Goal: Transaction & Acquisition: Purchase product/service

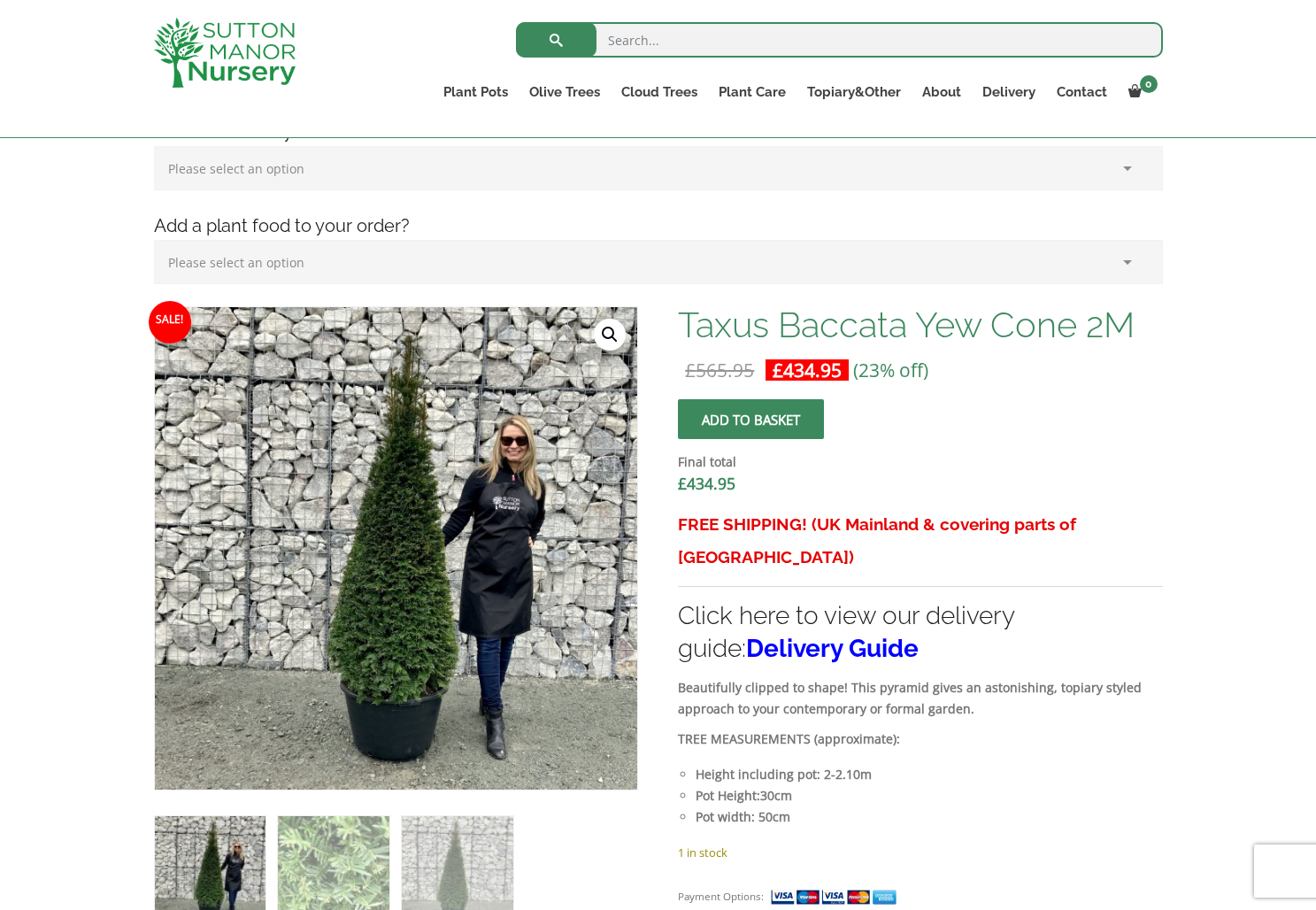
scroll to position [387, 0]
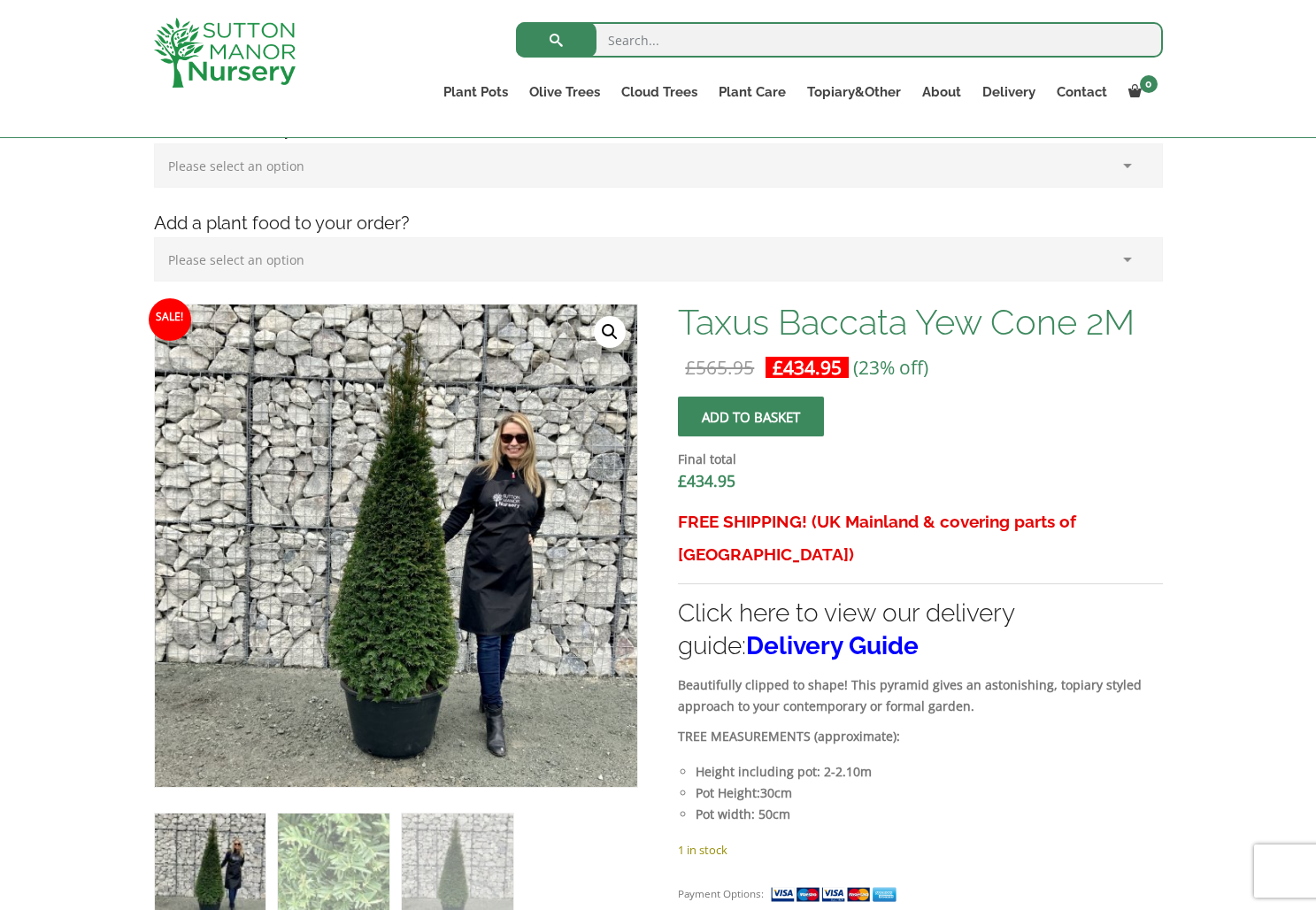
click at [711, 408] on button "Add to basket" at bounding box center [751, 417] width 146 height 40
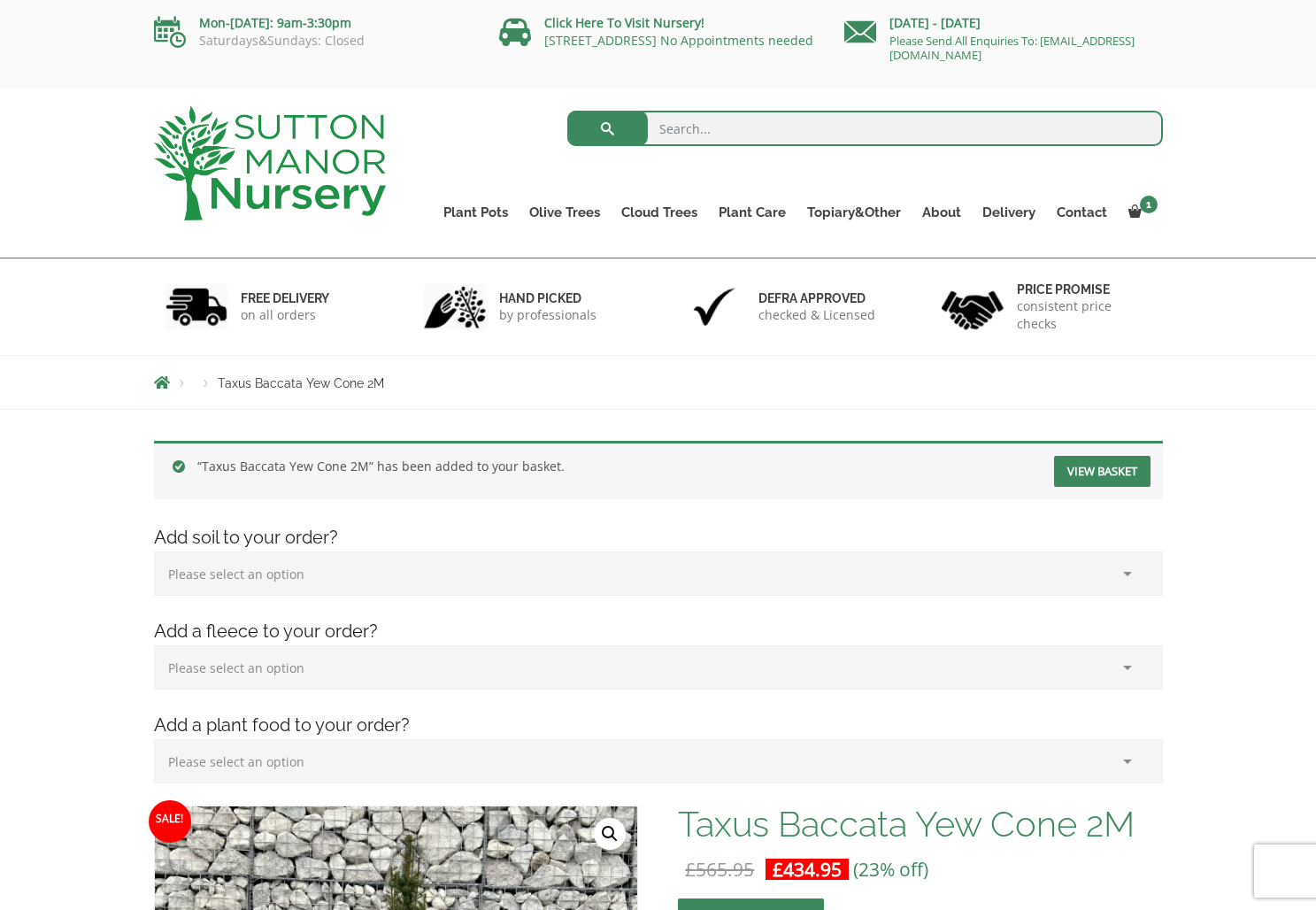
click at [1069, 471] on link "View basket" at bounding box center [1102, 471] width 97 height 31
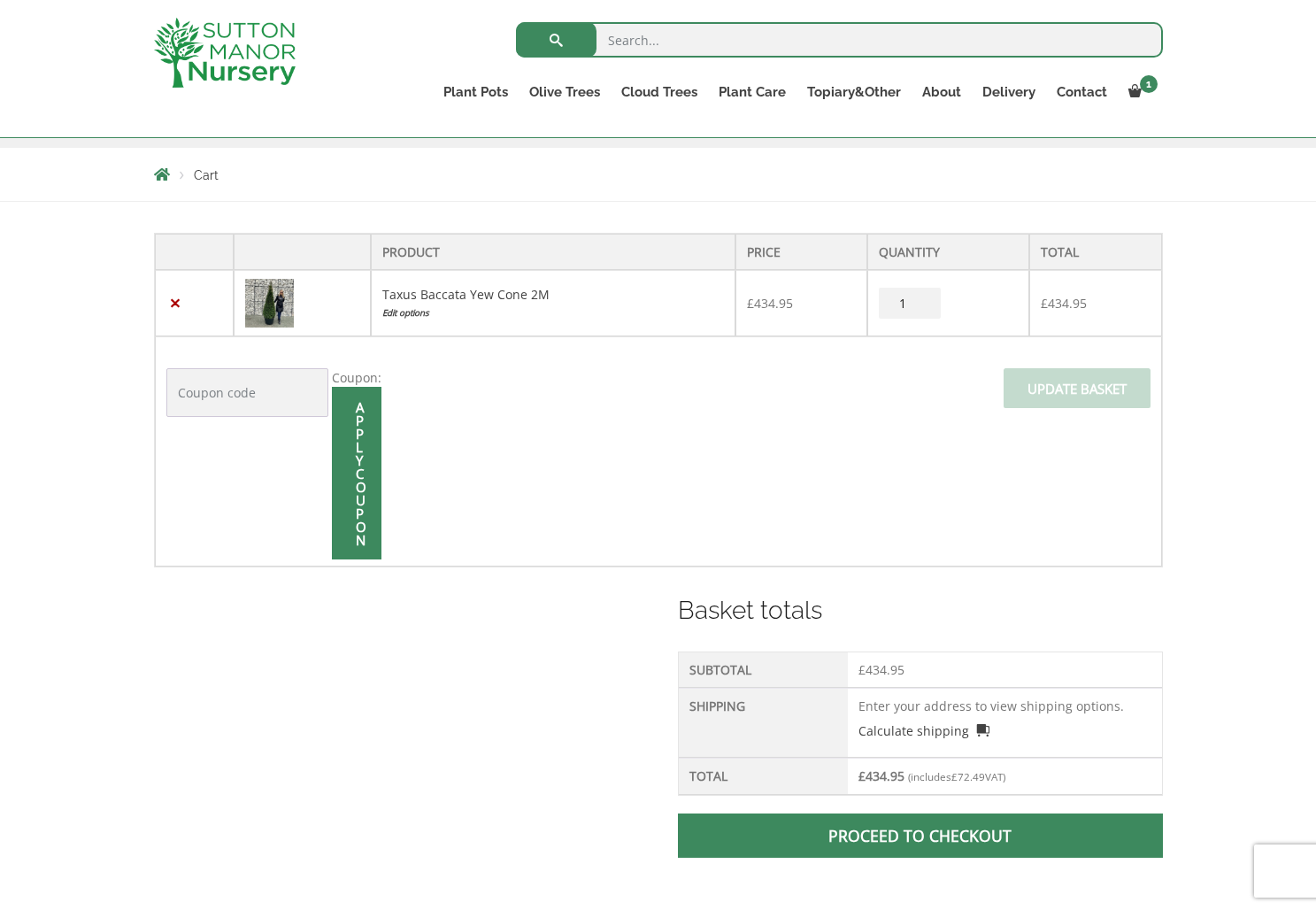
scroll to position [295, 0]
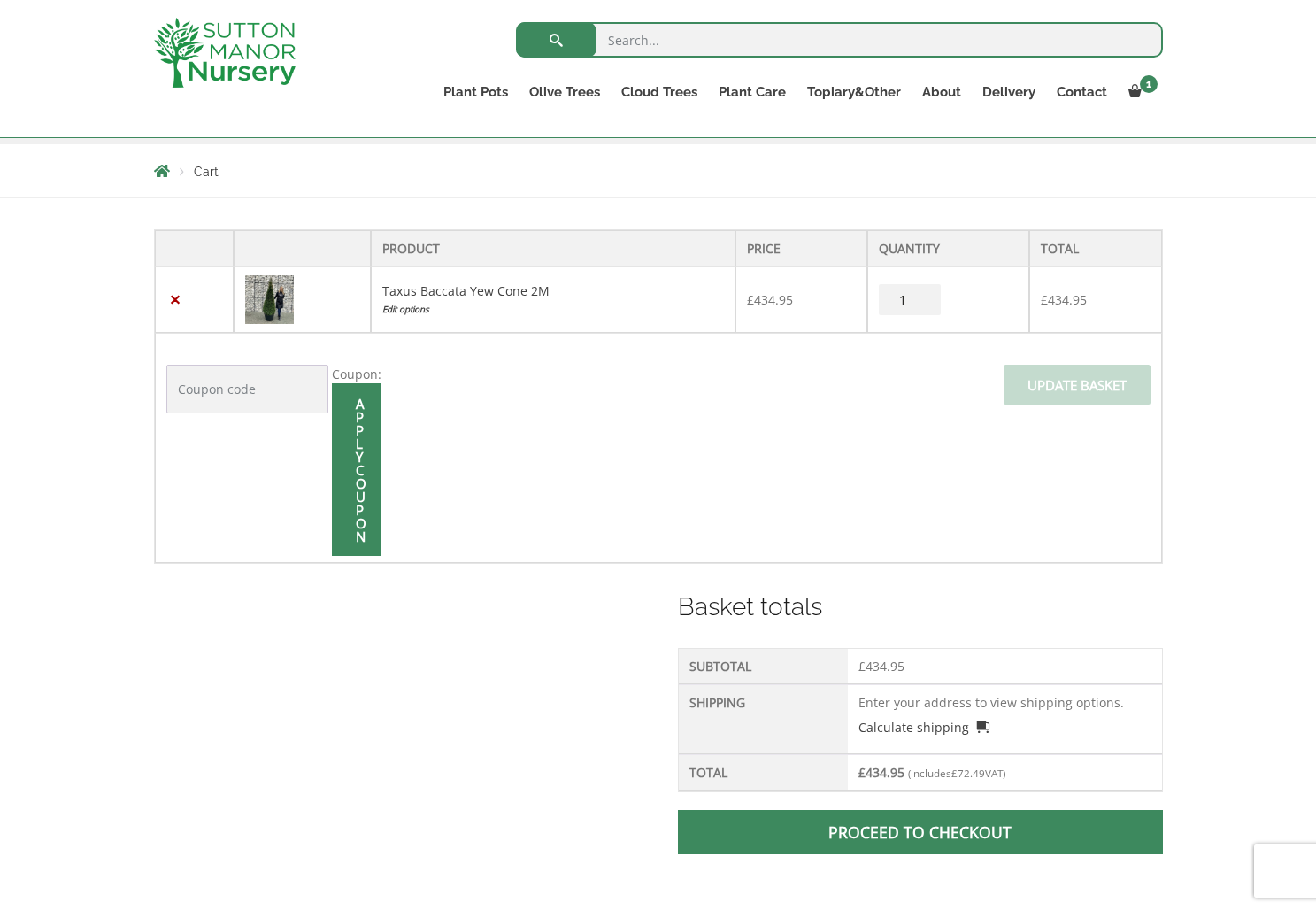
click at [920, 832] on span at bounding box center [920, 832] width 0 height 0
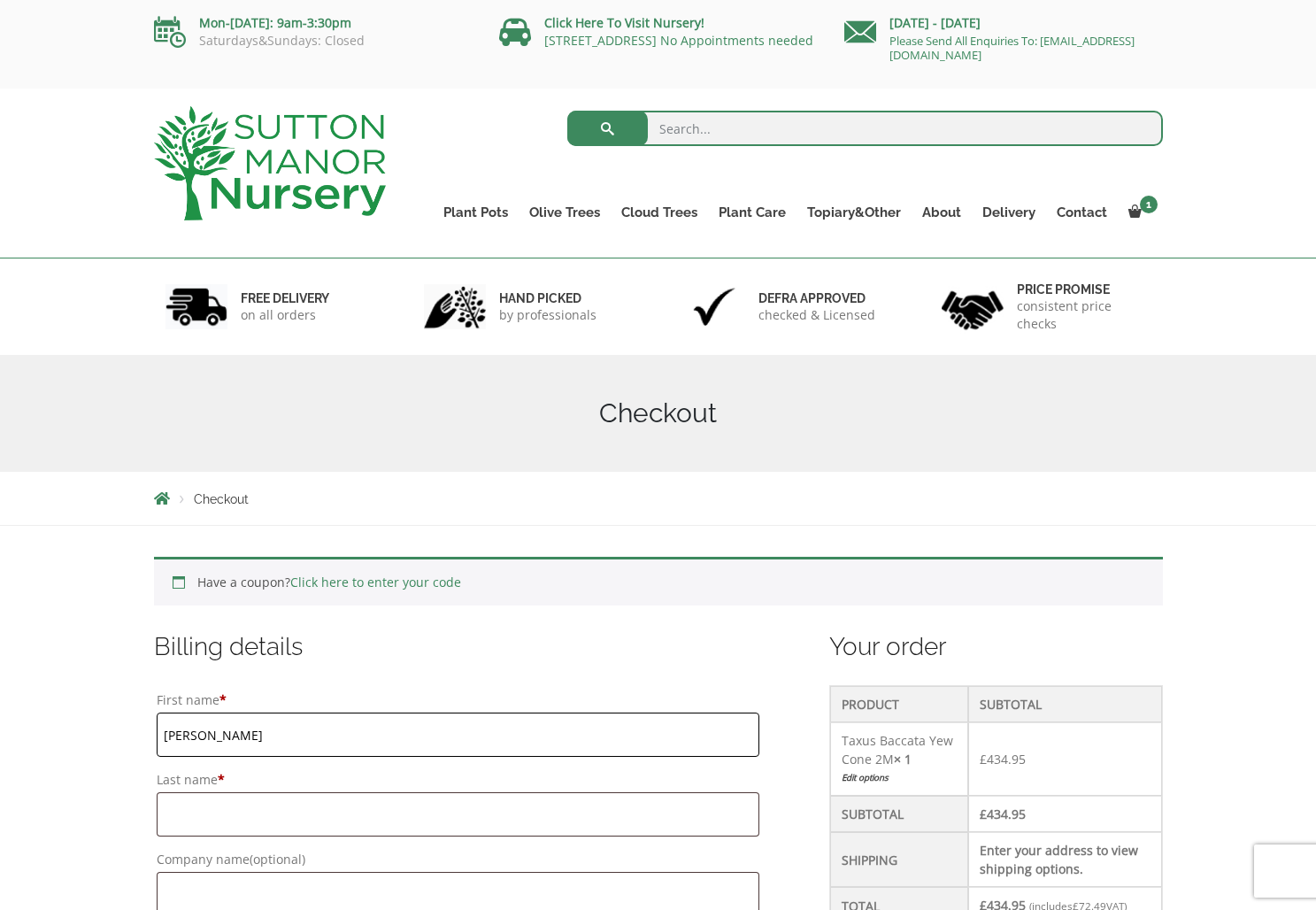
type input "david"
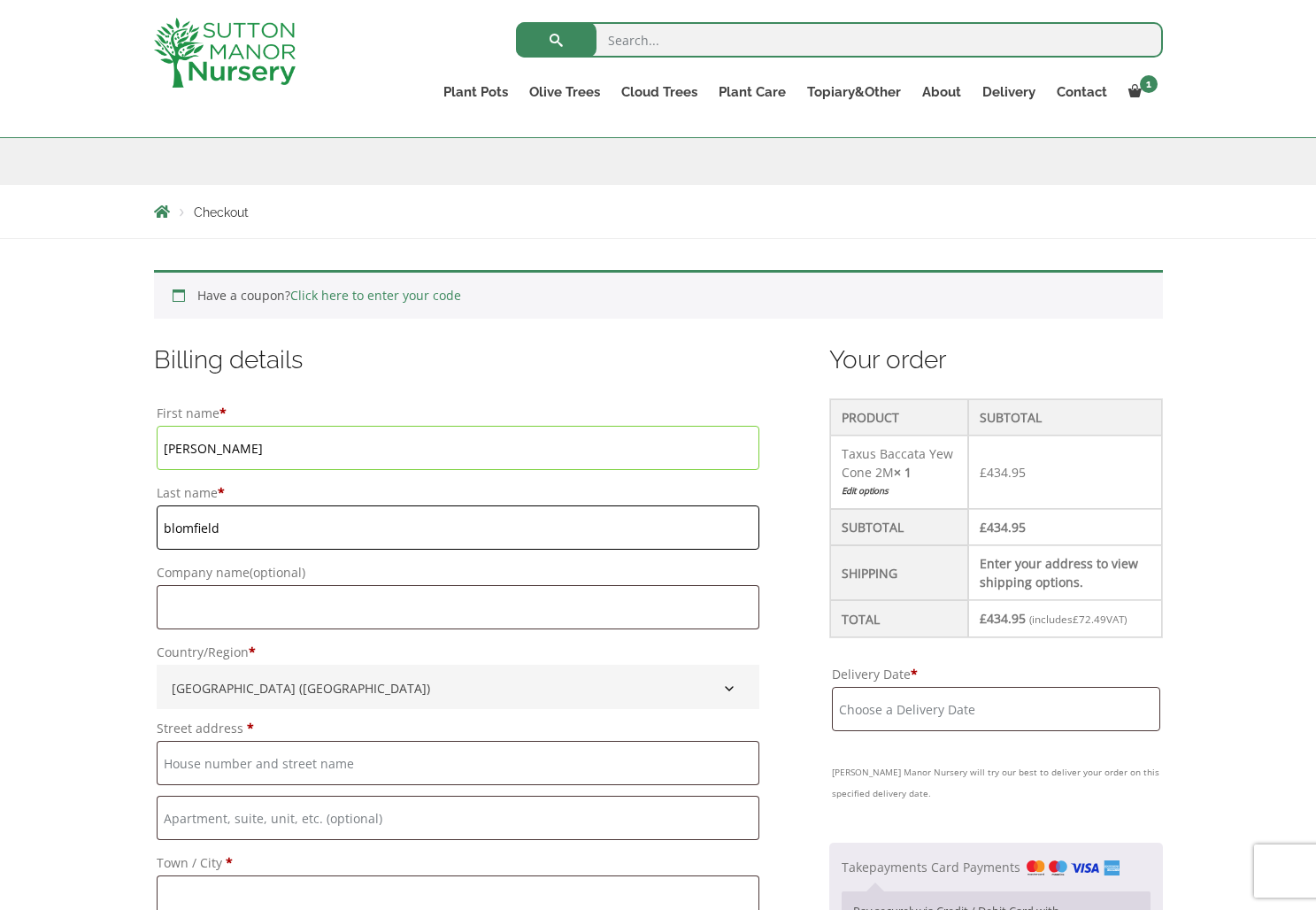
scroll to position [255, 0]
type input "blomfield"
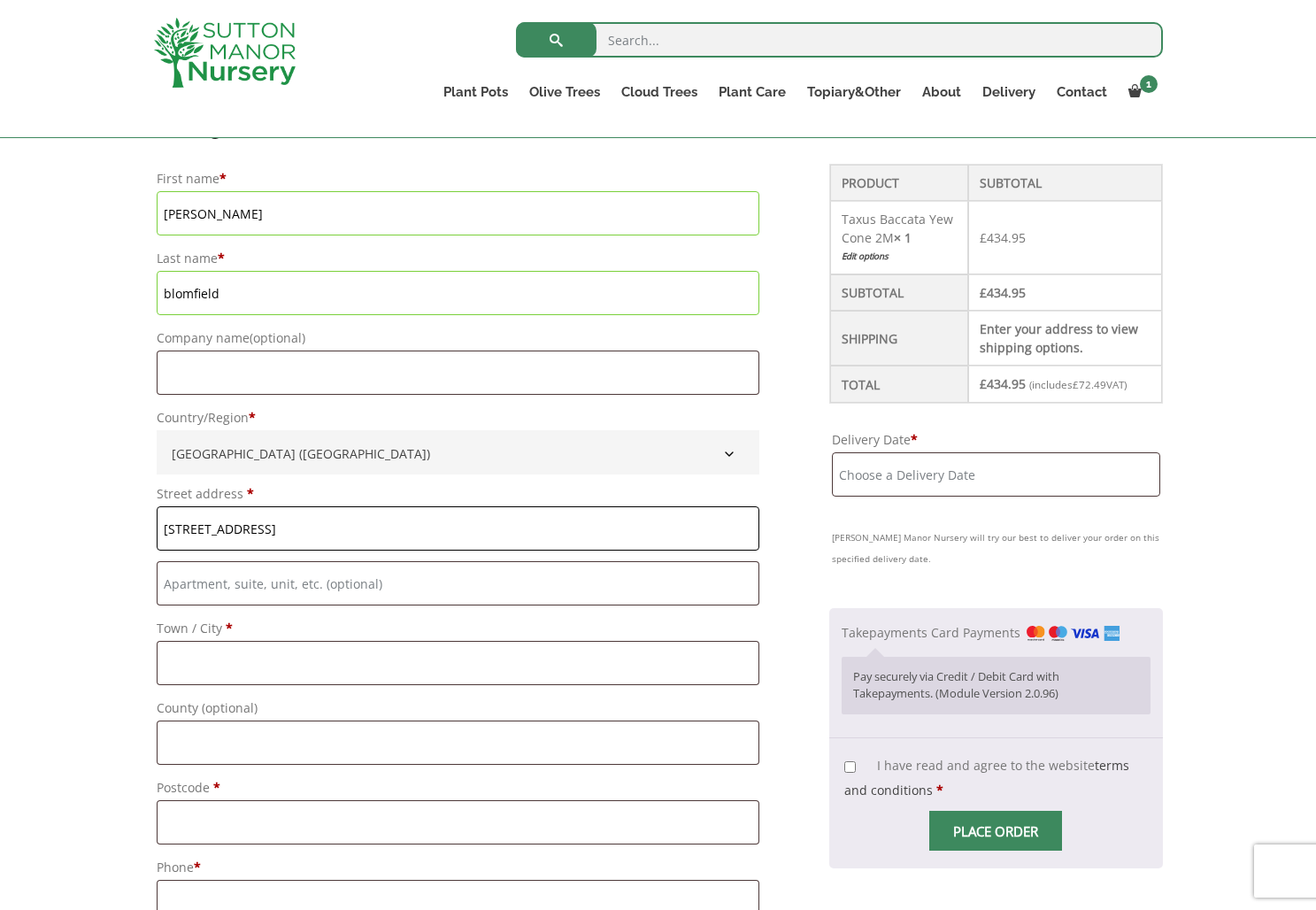
scroll to position [495, 0]
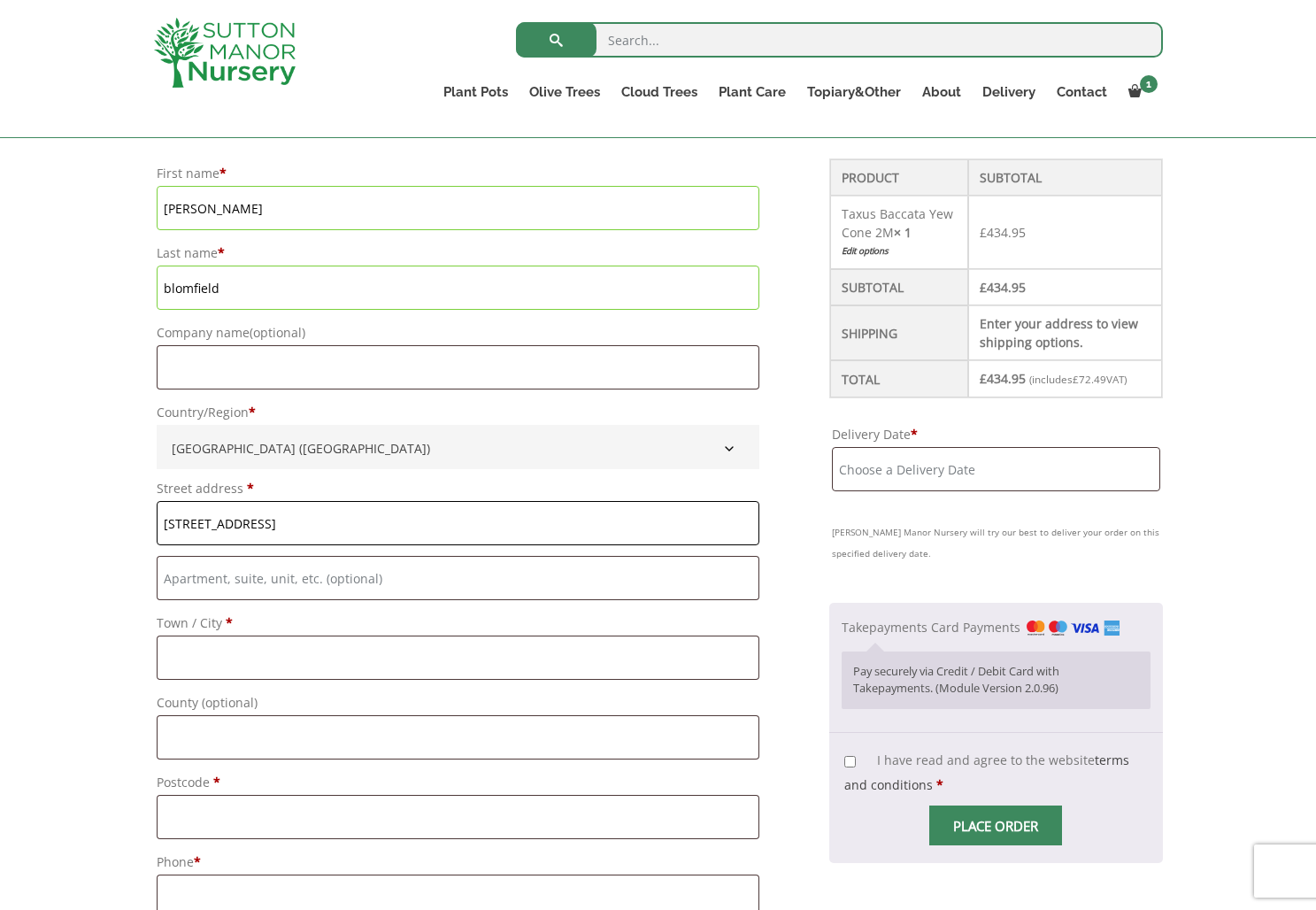
type input "4 flowton grove"
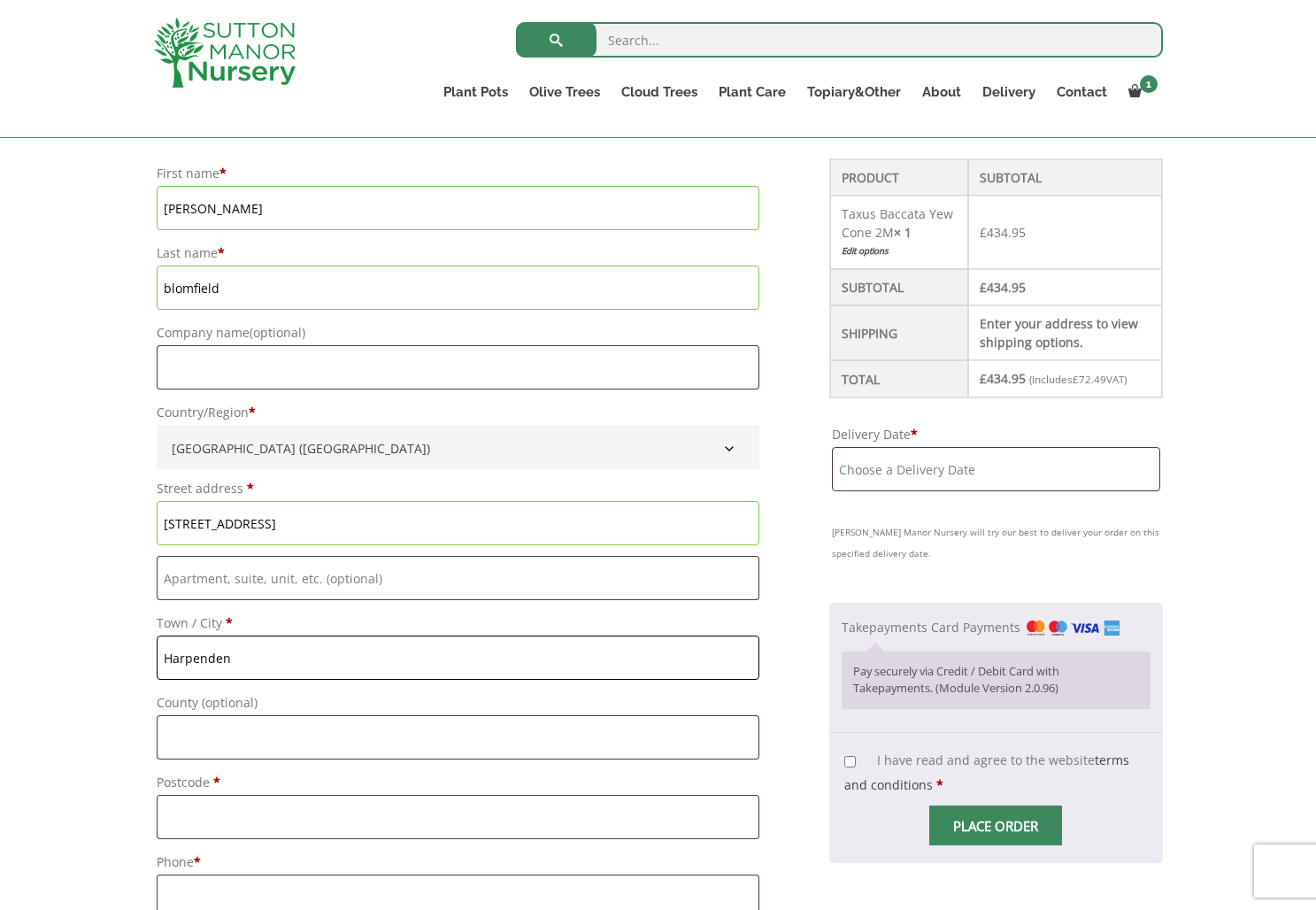
type input "Harpenden"
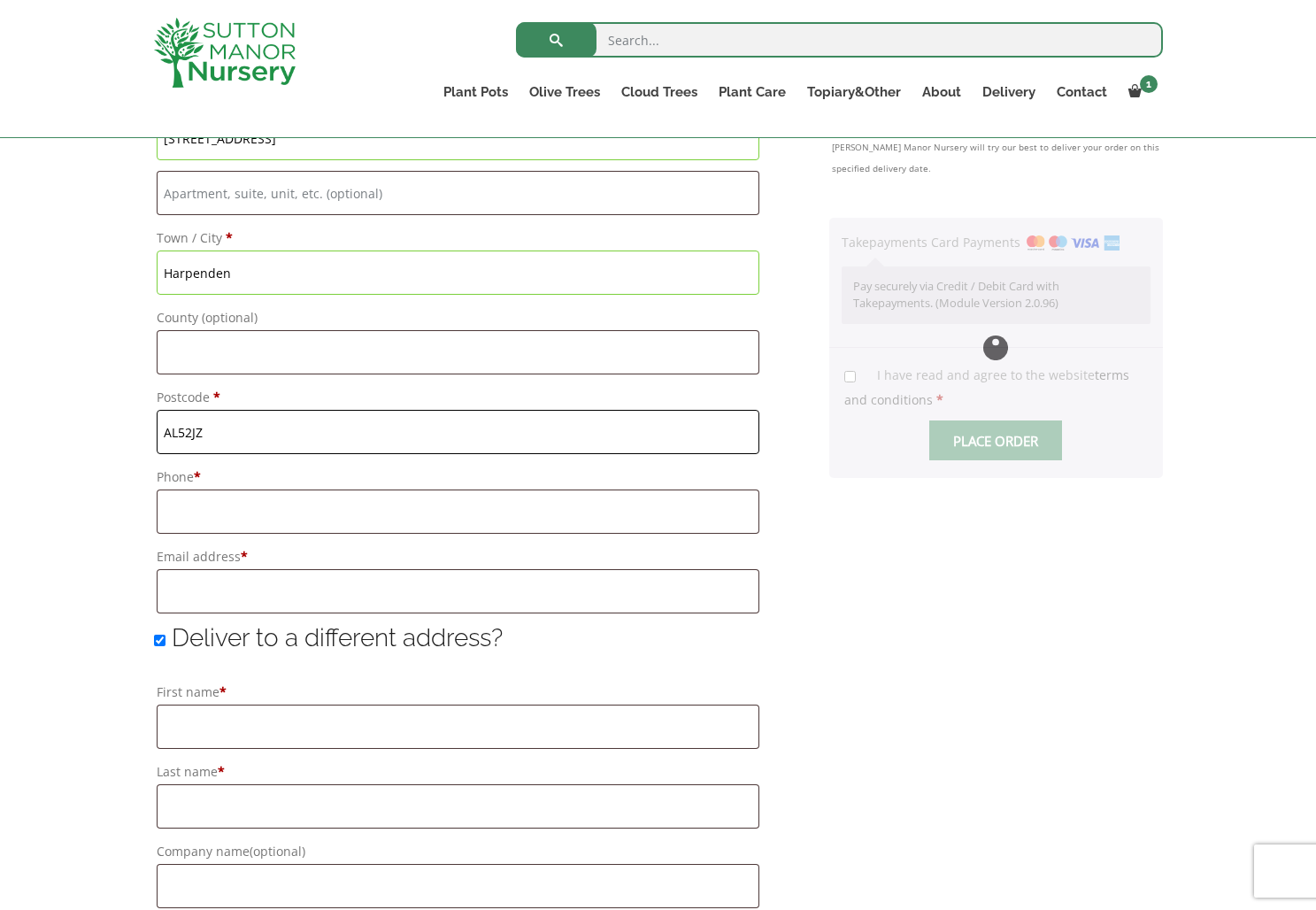
scroll to position [886, 0]
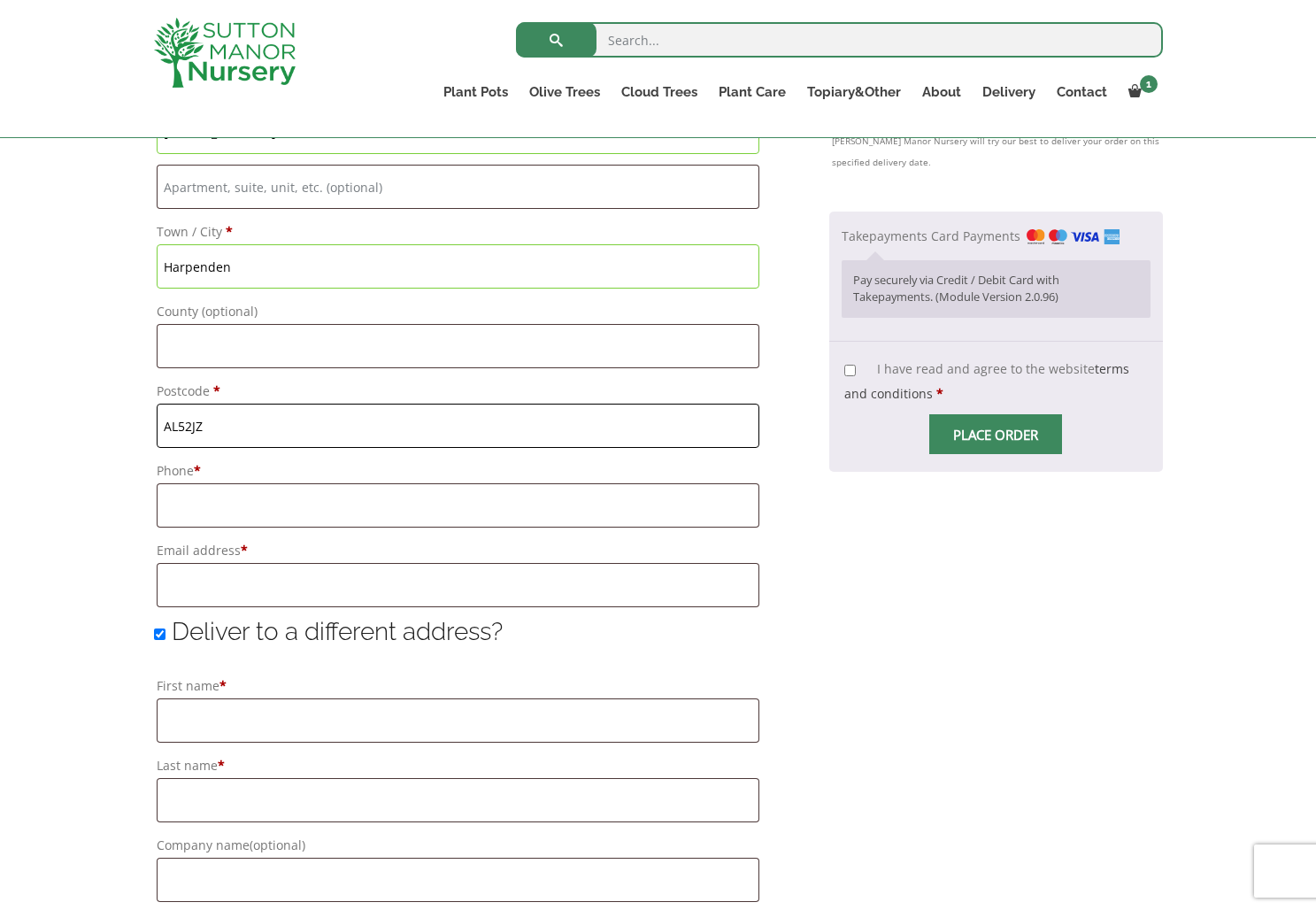
type input "AL52JZ"
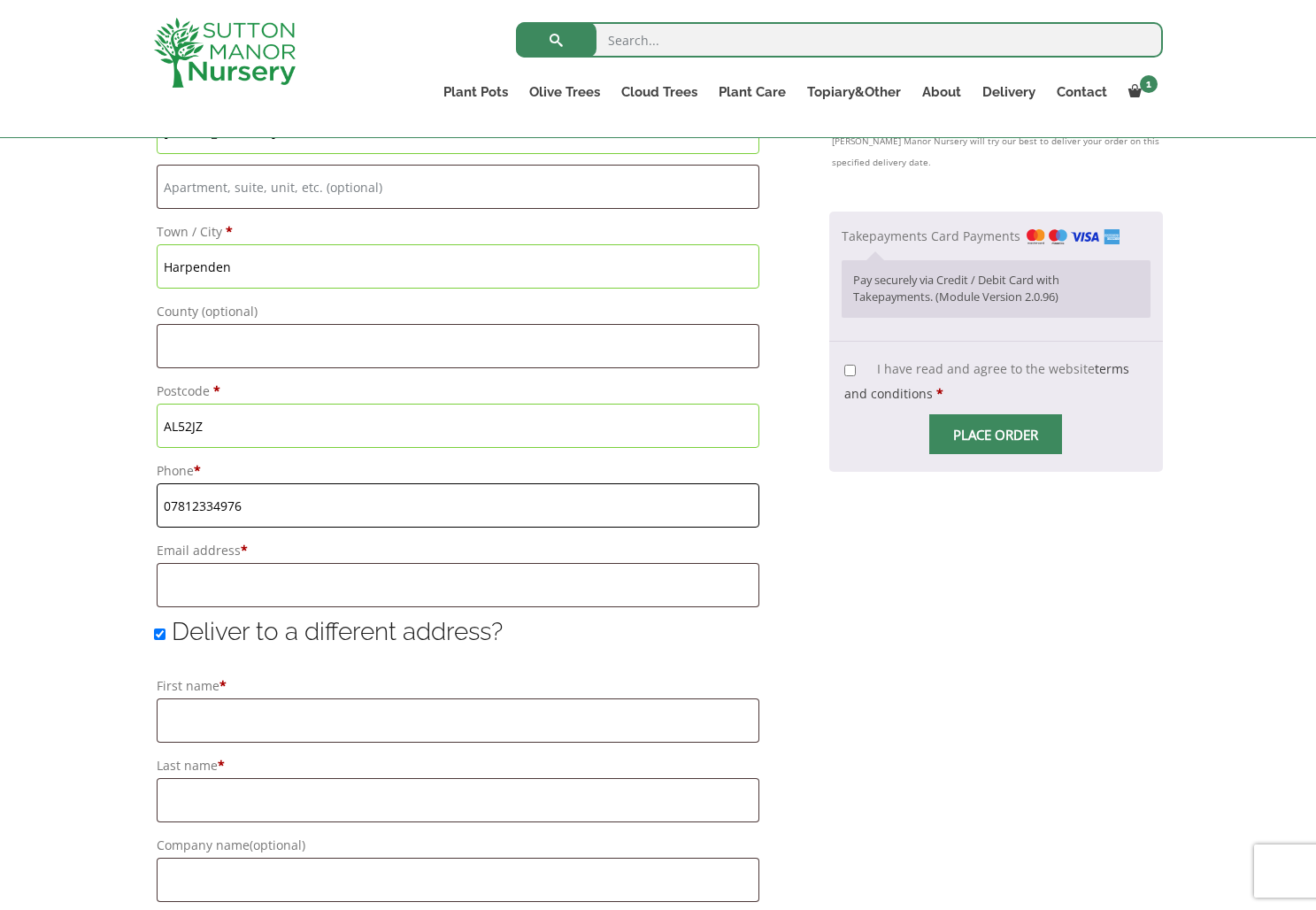
type input "07812334976"
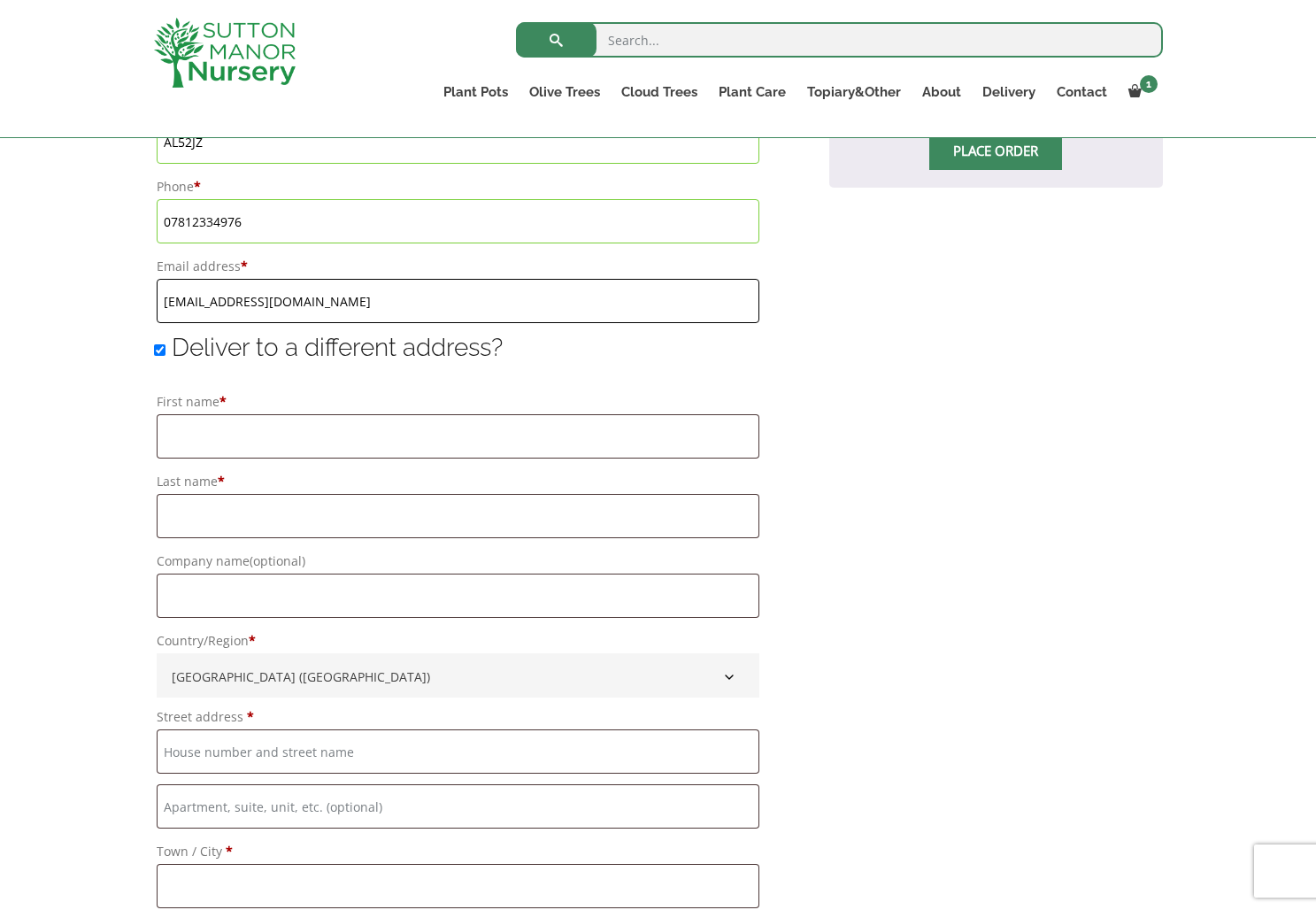
scroll to position [1174, 0]
type input "blomfieldfamily@hotmail.com"
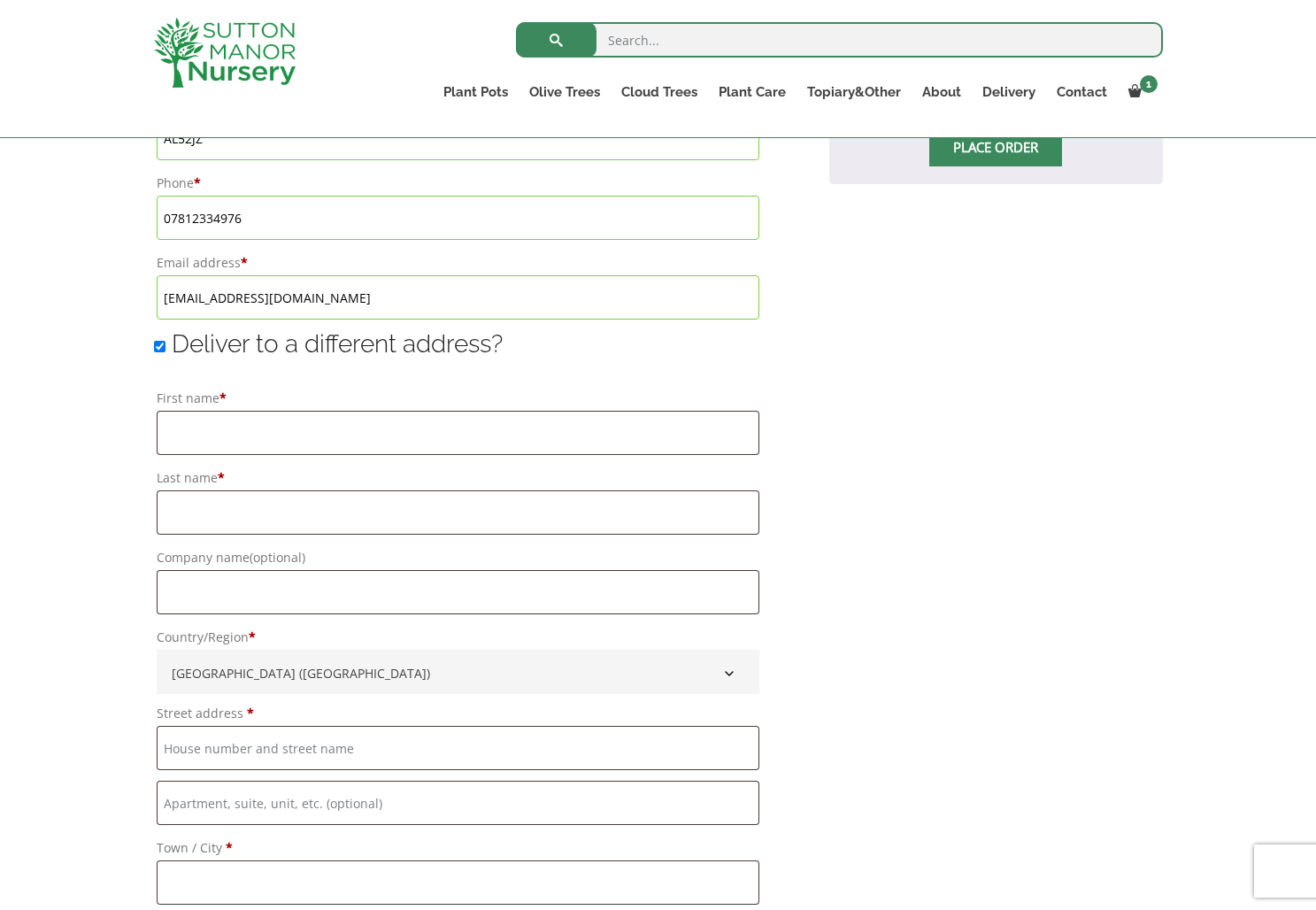
click at [157, 344] on input "Deliver to a different address?" at bounding box center [160, 347] width 11 height 11
checkbox input "false"
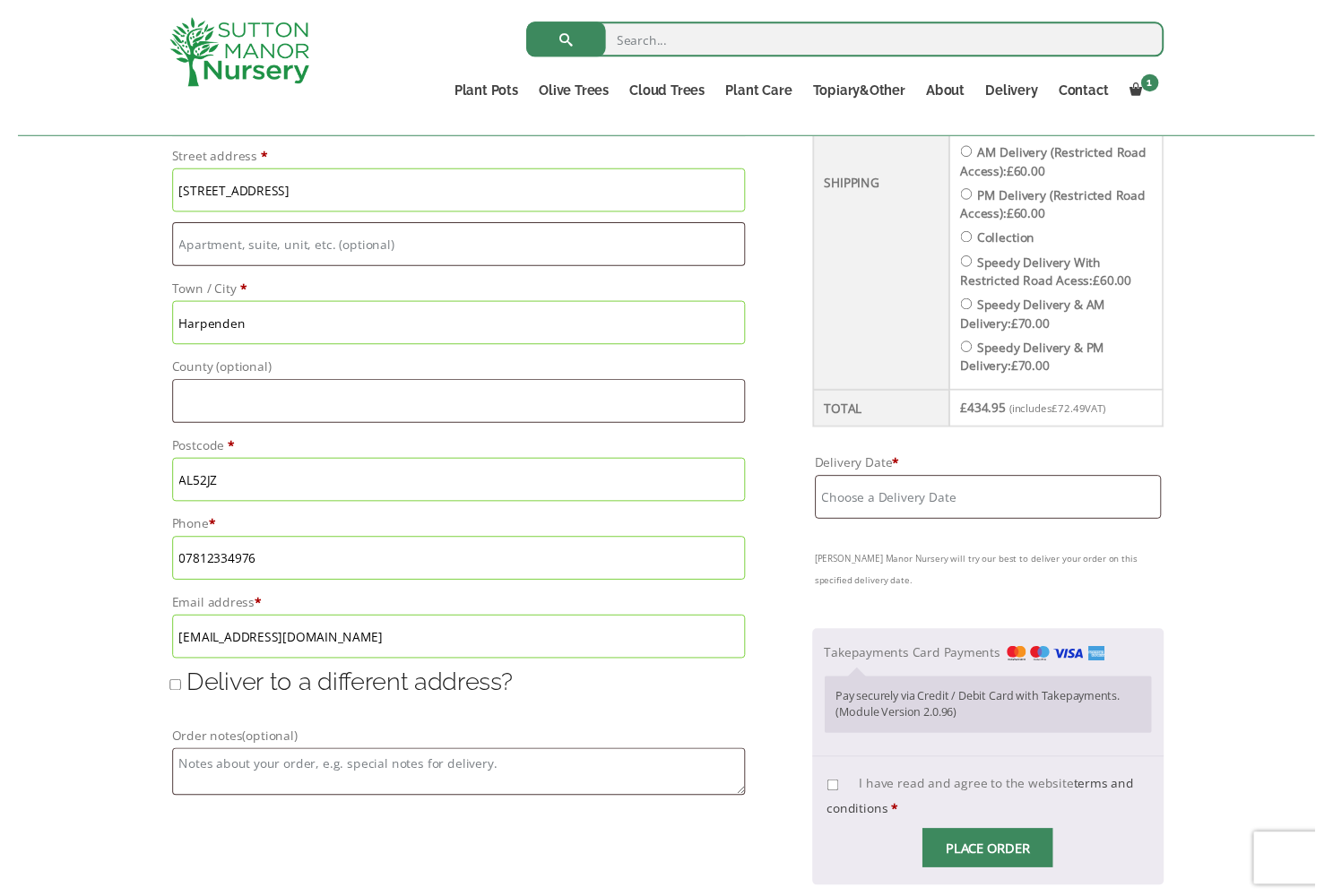
scroll to position [835, 0]
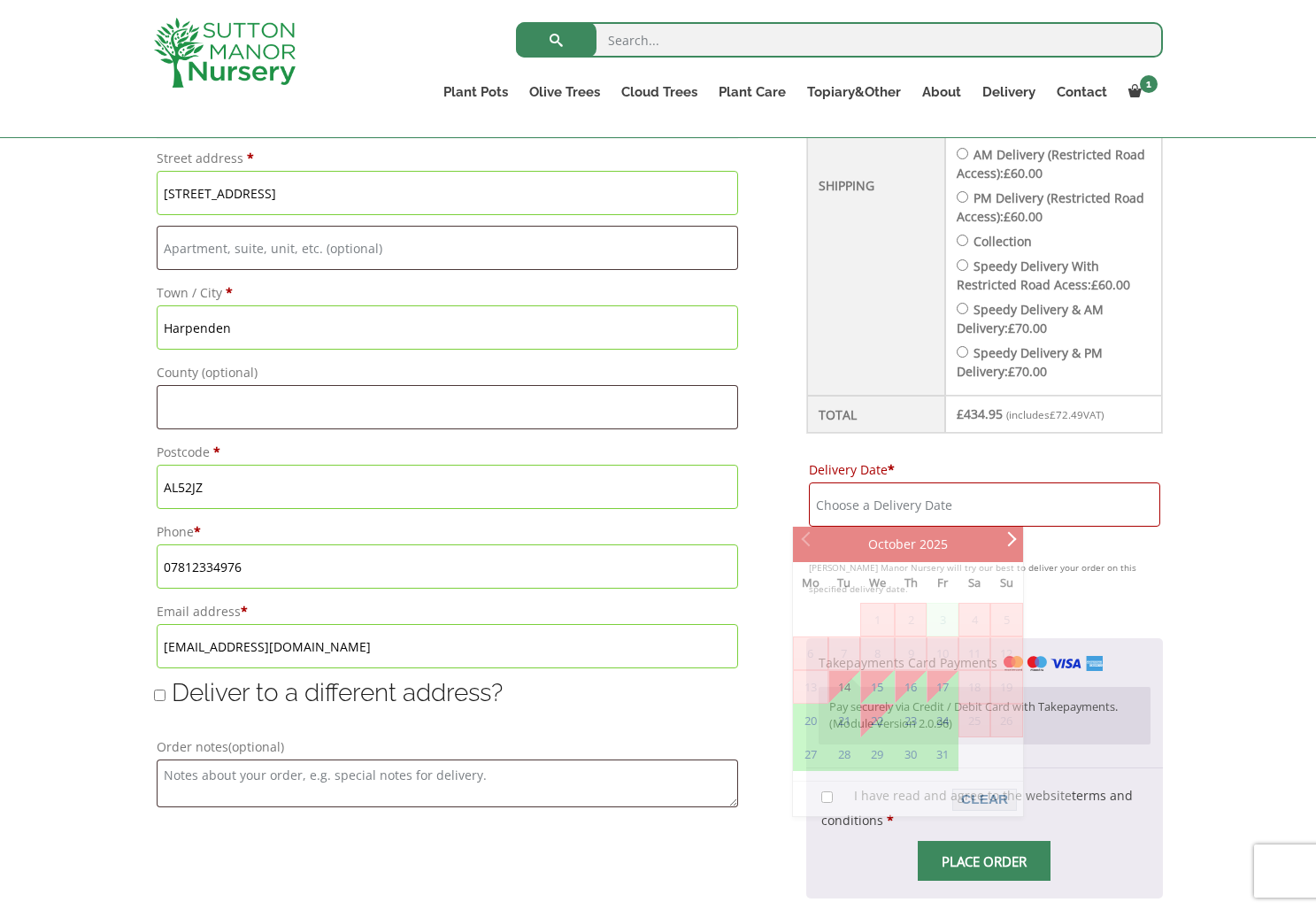
click at [844, 510] on input "Delivery Date *" at bounding box center [985, 504] width 351 height 45
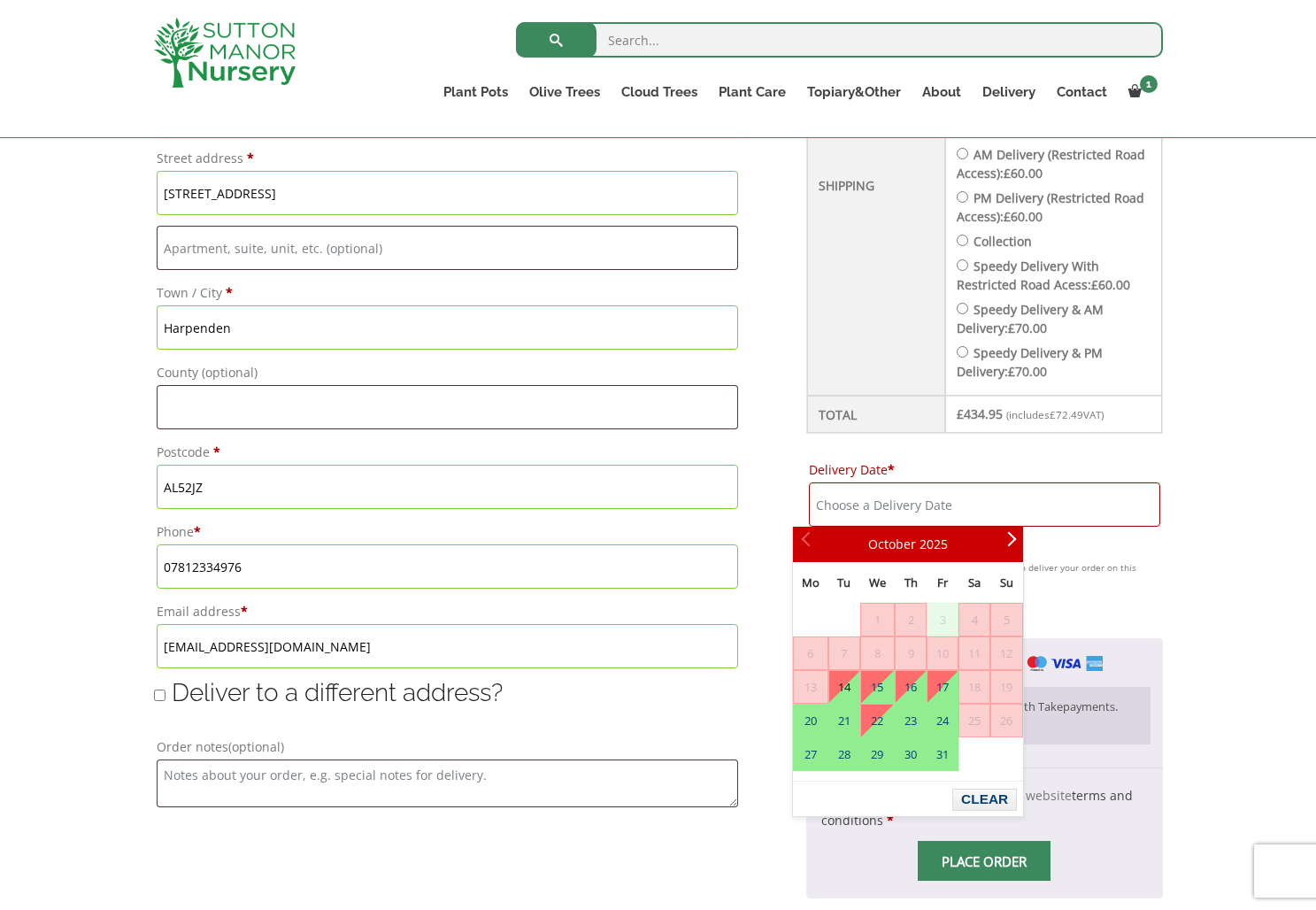
click at [853, 680] on link "14" at bounding box center [844, 688] width 30 height 32
type input "14 October, 2025"
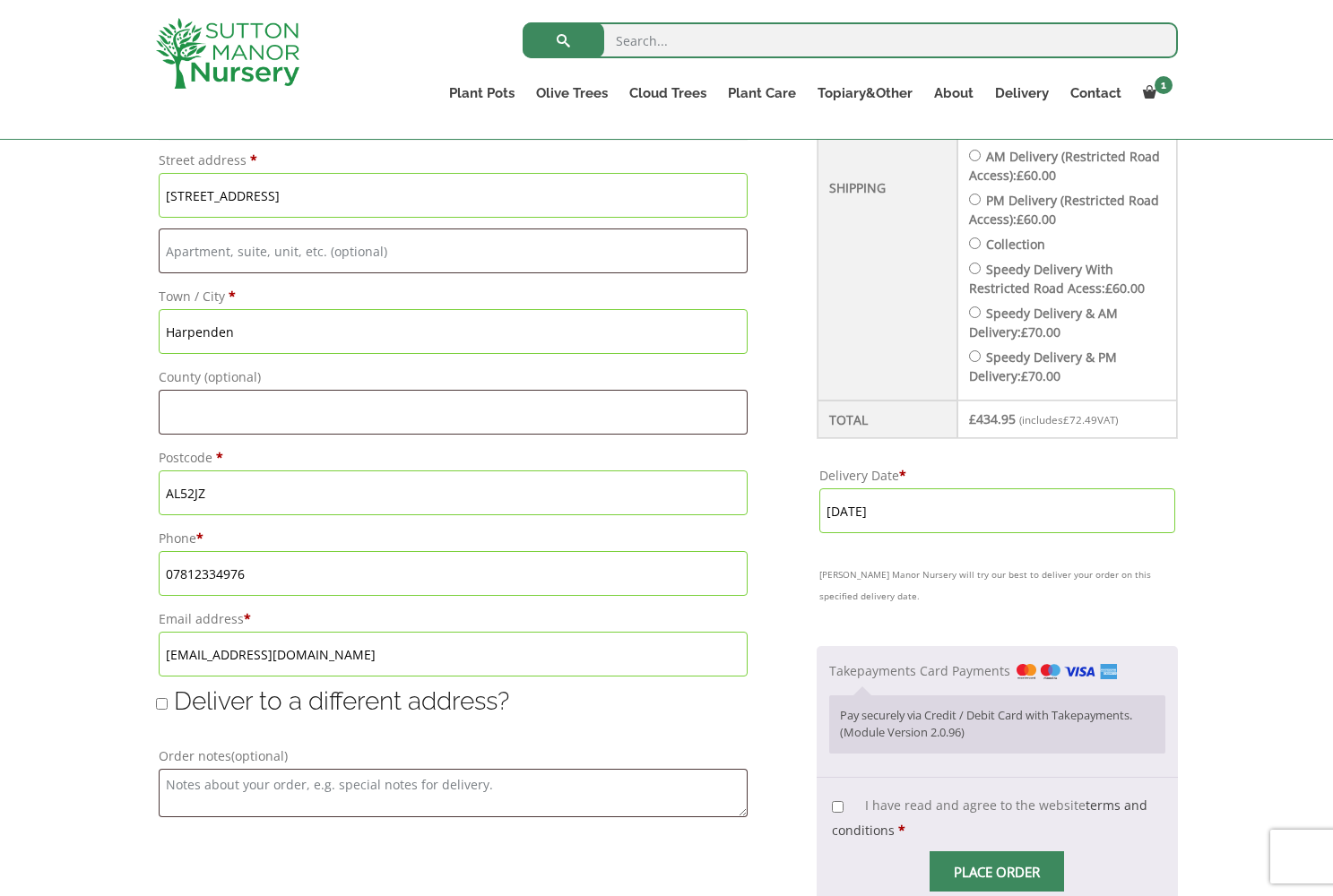
click at [997, 872] on span "Checkout" at bounding box center [997, 872] width 0 height 0
click at [832, 804] on input "I have read and agree to the website terms and conditions *" at bounding box center [838, 807] width 12 height 12
checkbox input "true"
click at [1006, 874] on input "Place order" at bounding box center [997, 872] width 135 height 40
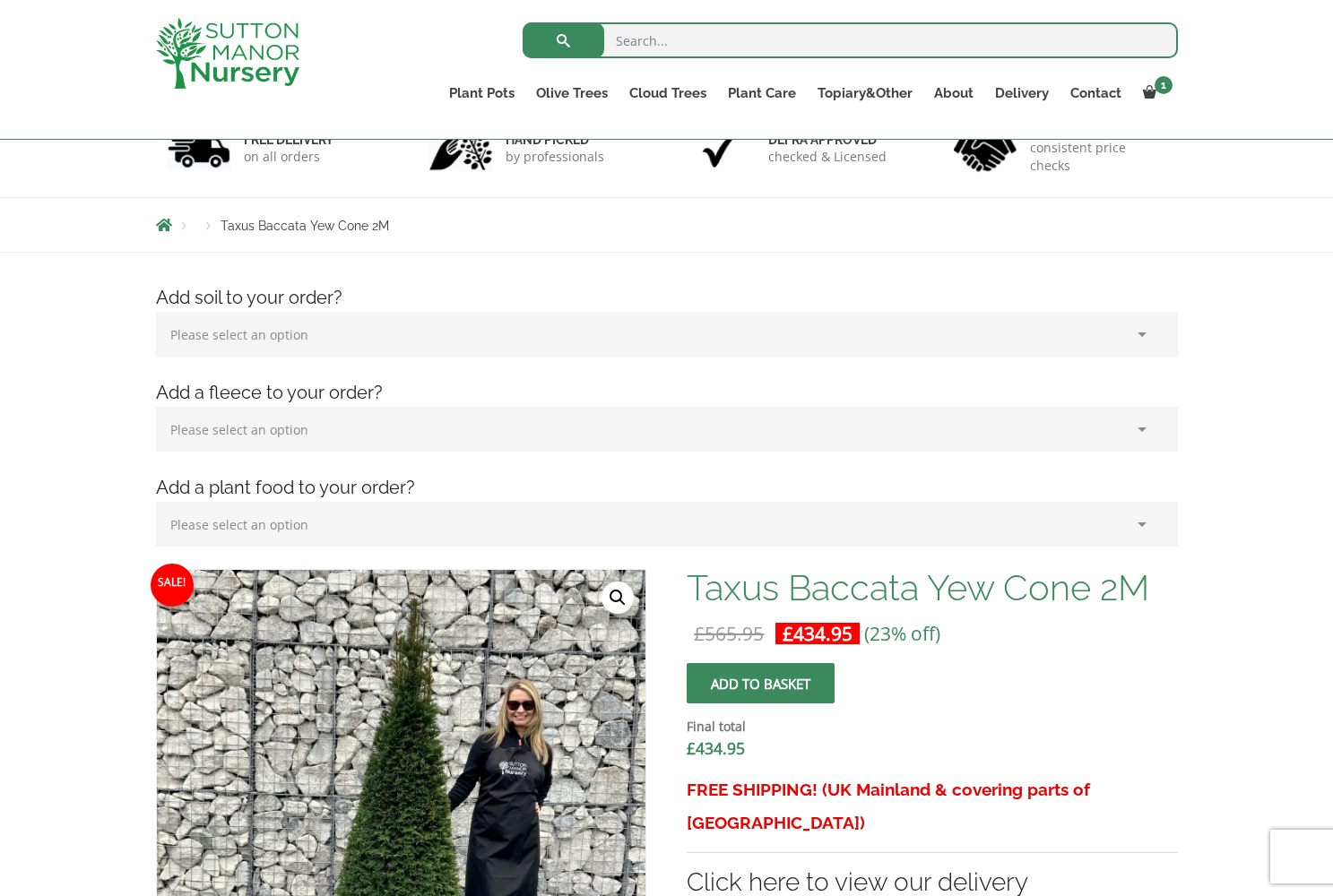
scroll to position [21, 0]
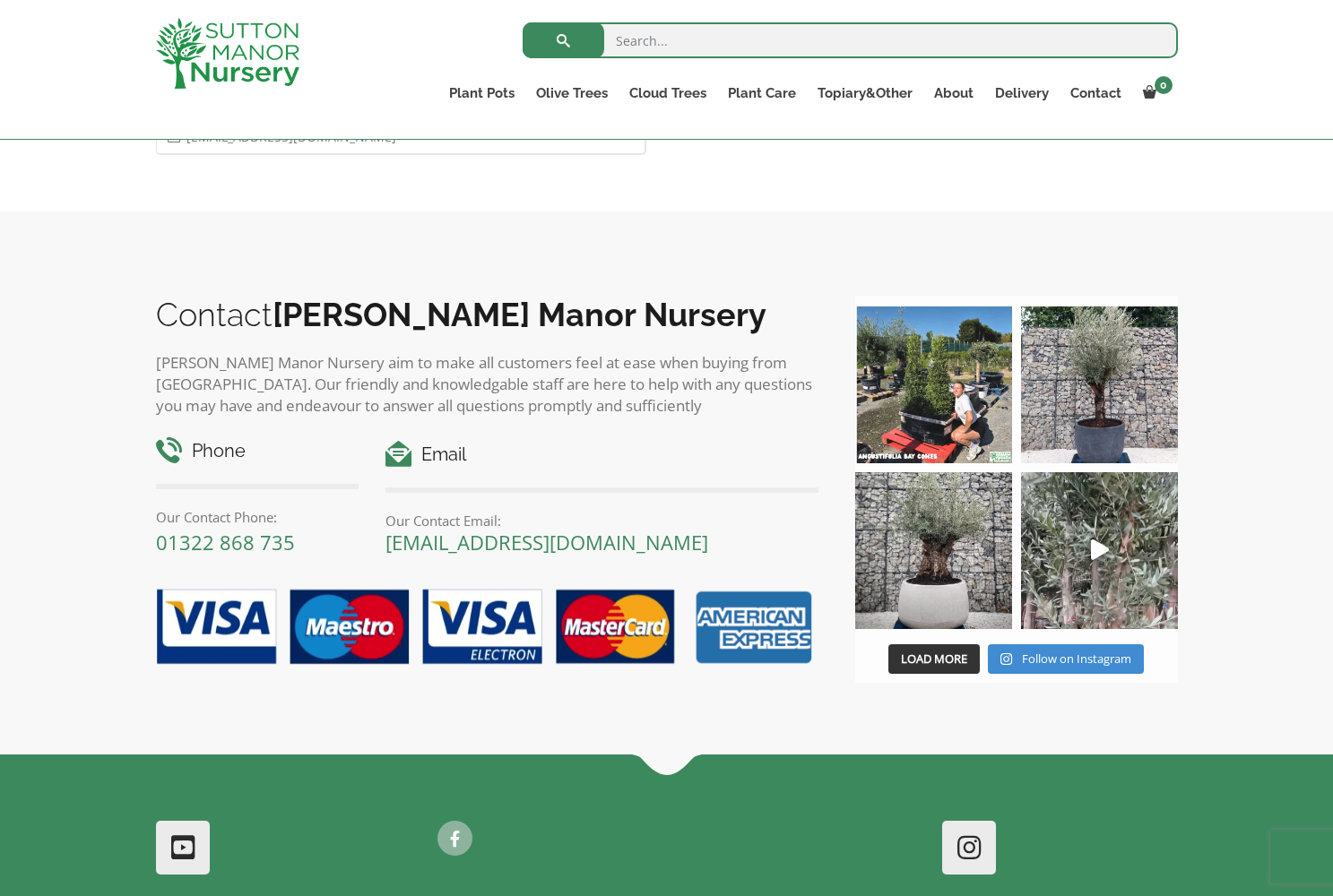
scroll to position [1122, 0]
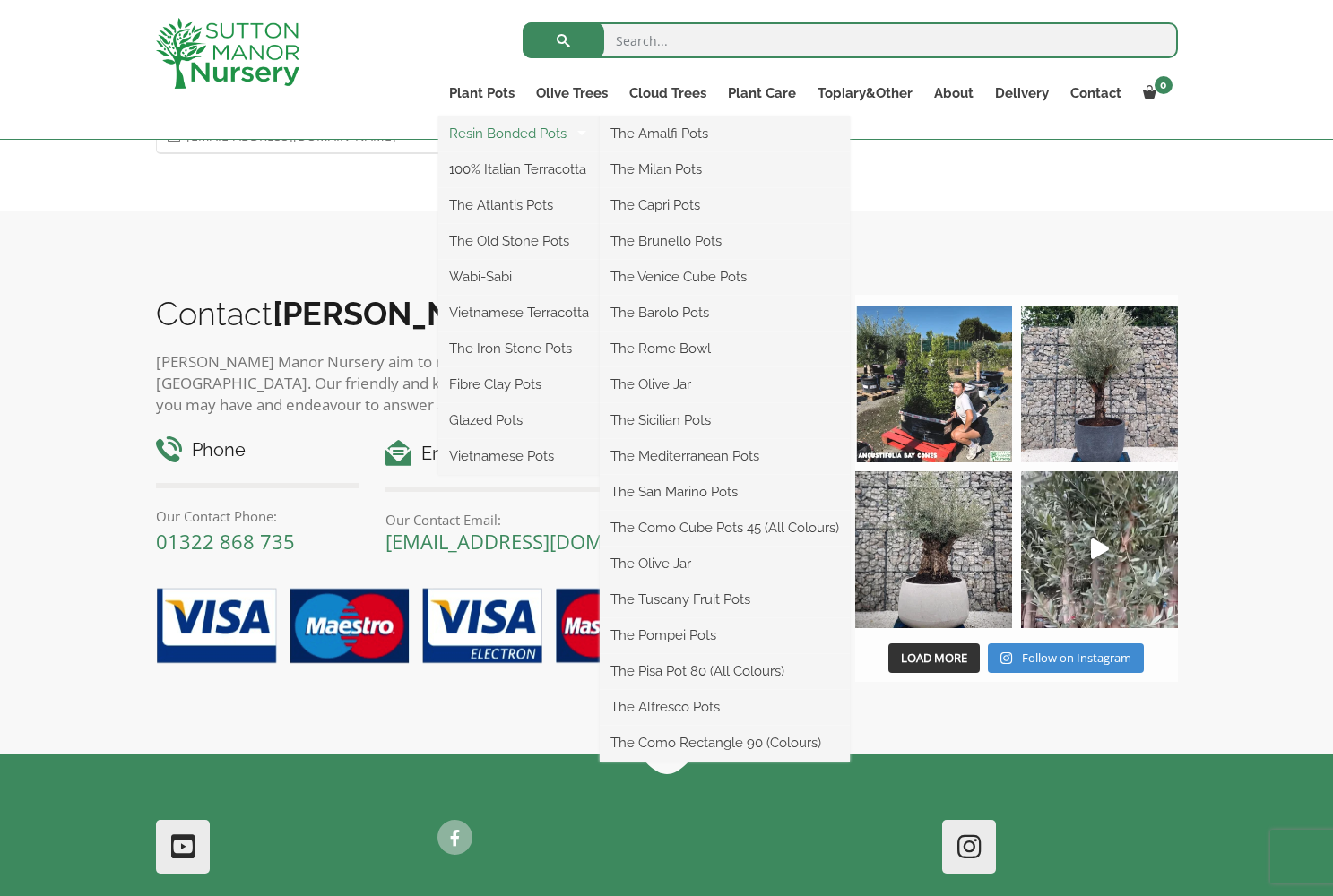
click at [495, 133] on link "Resin Bonded Pots" at bounding box center [519, 134] width 162 height 27
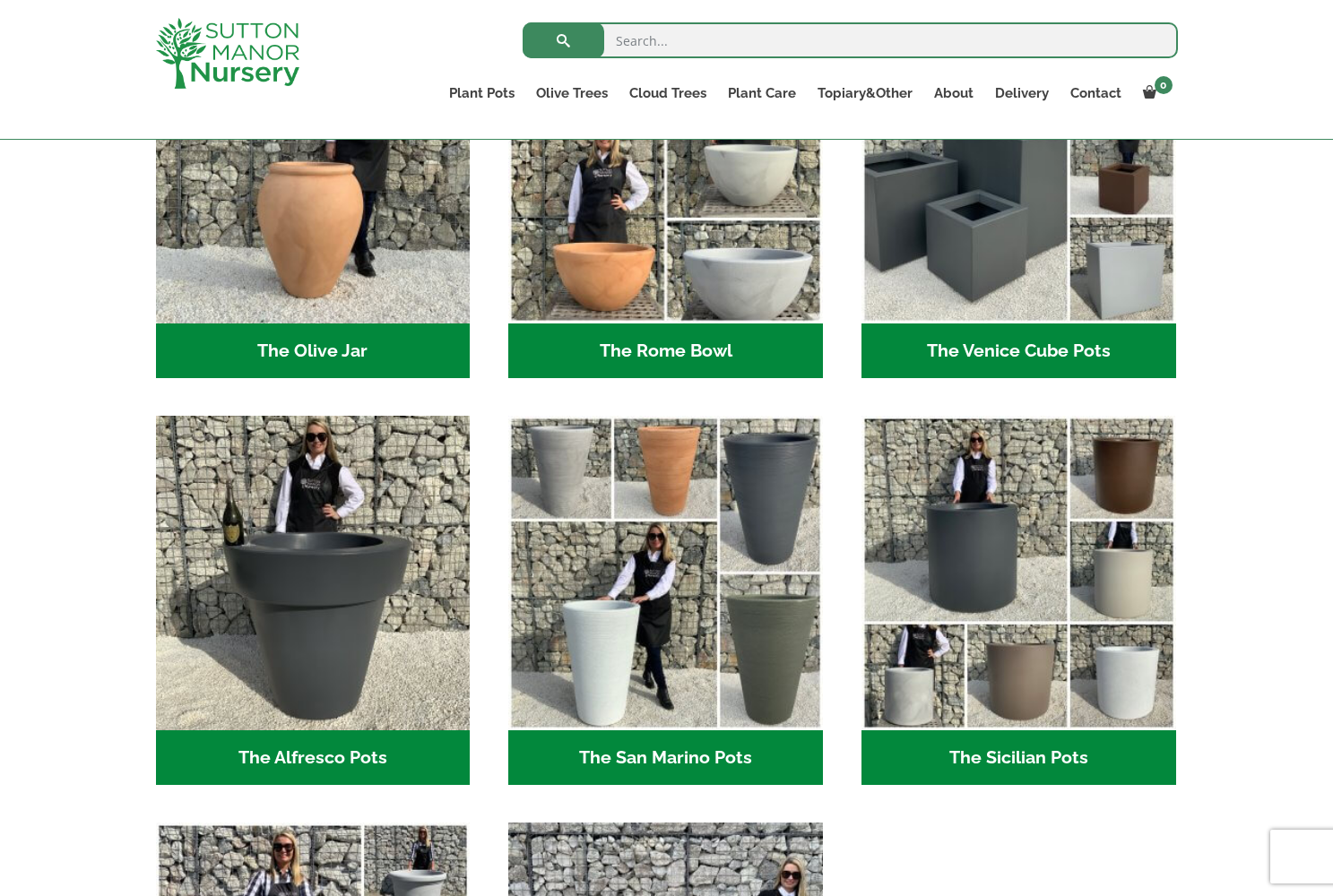
scroll to position [1844, 0]
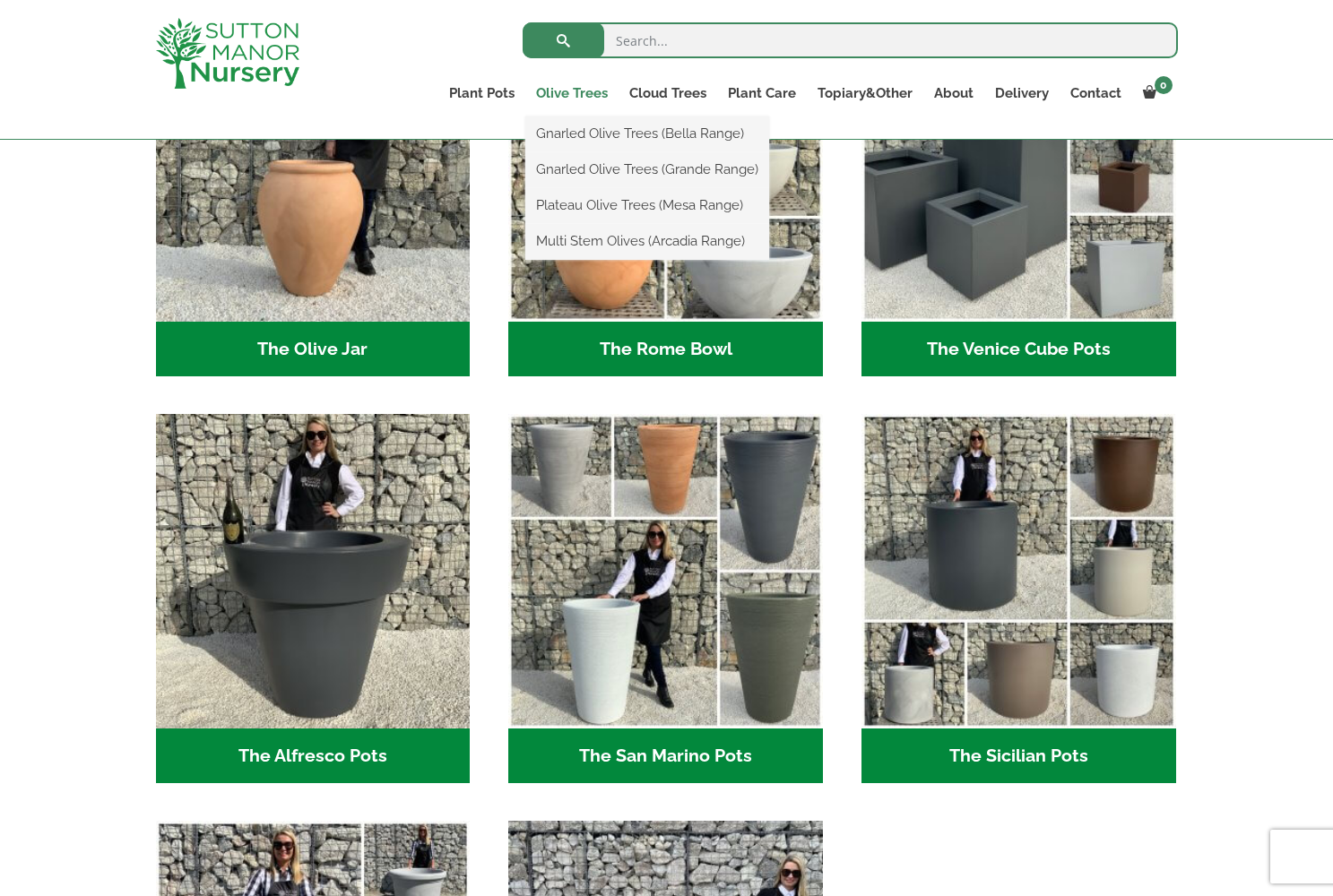
click at [575, 94] on link "Olive Trees" at bounding box center [571, 93] width 93 height 25
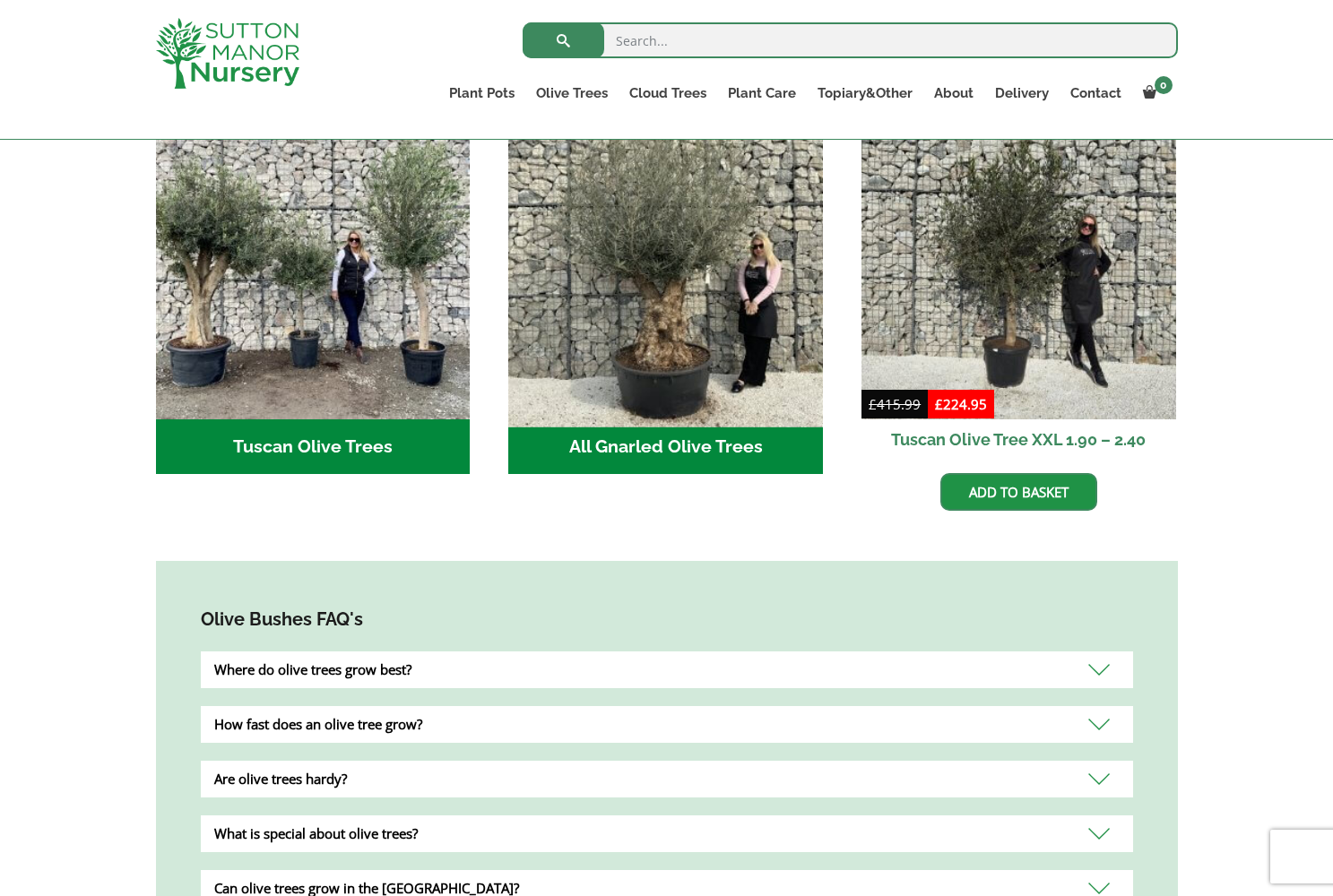
scroll to position [704, 0]
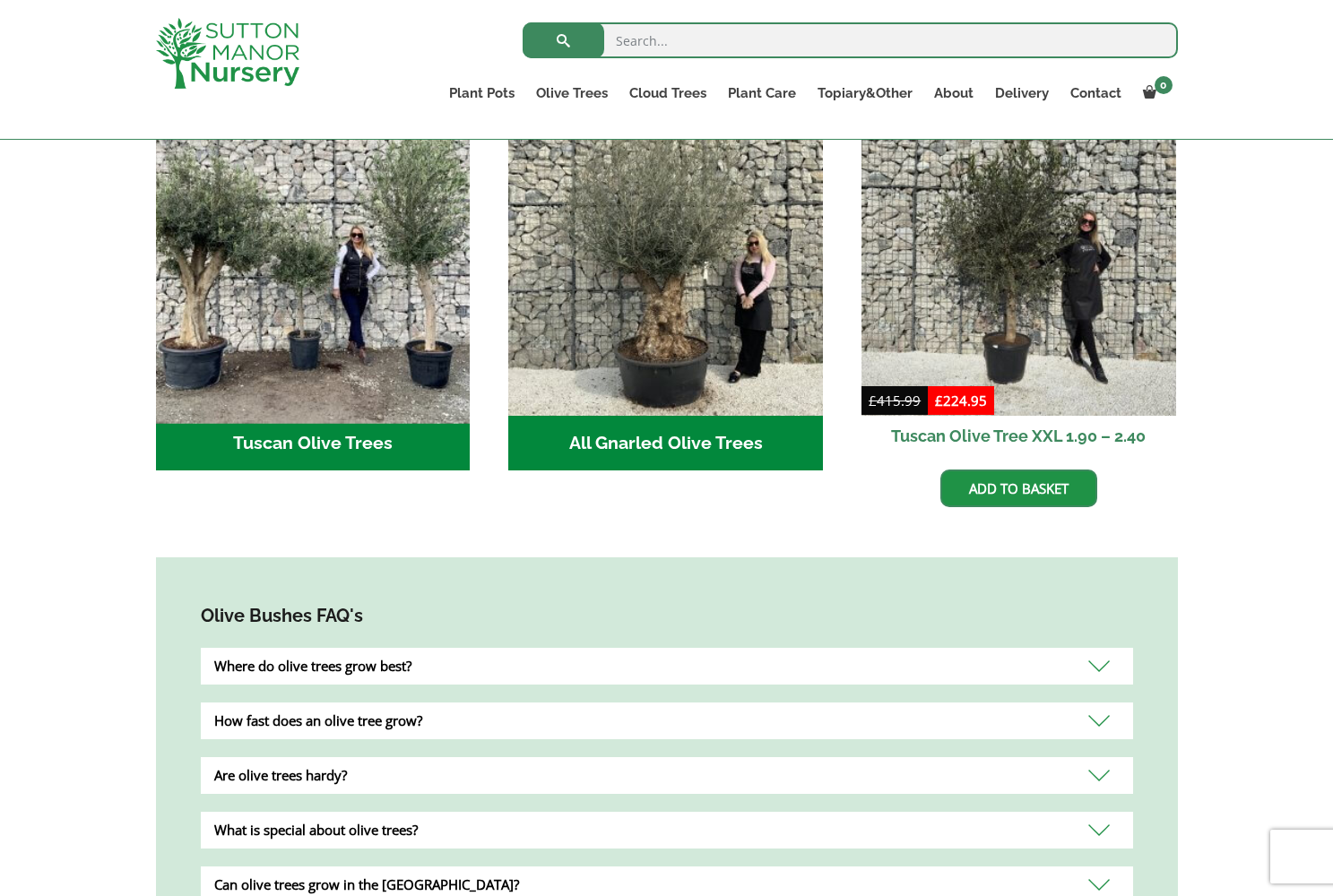
click at [410, 382] on img "Visit product category Tuscan Olive Trees" at bounding box center [313, 258] width 330 height 330
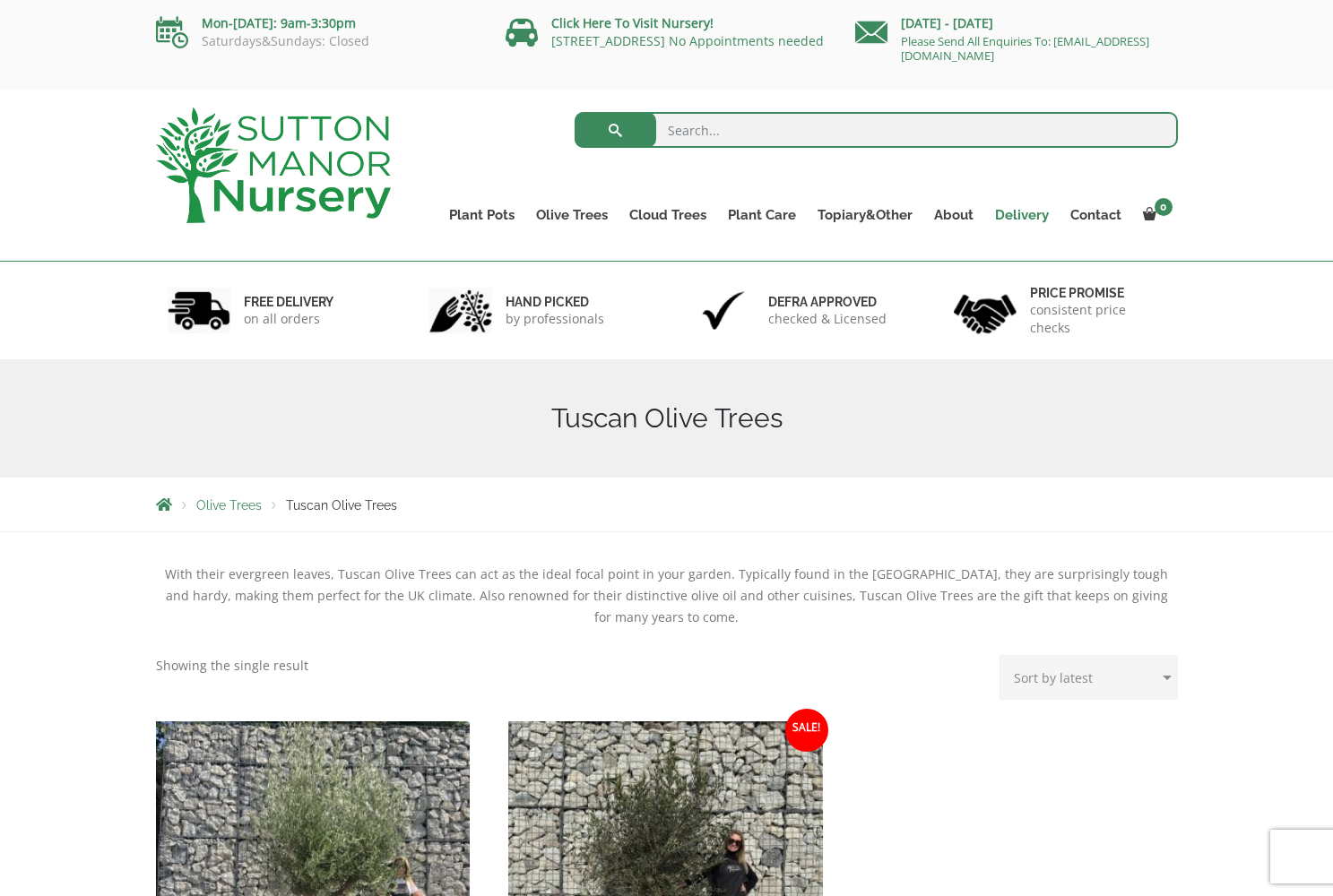
click at [1024, 210] on link "Delivery" at bounding box center [1021, 215] width 75 height 25
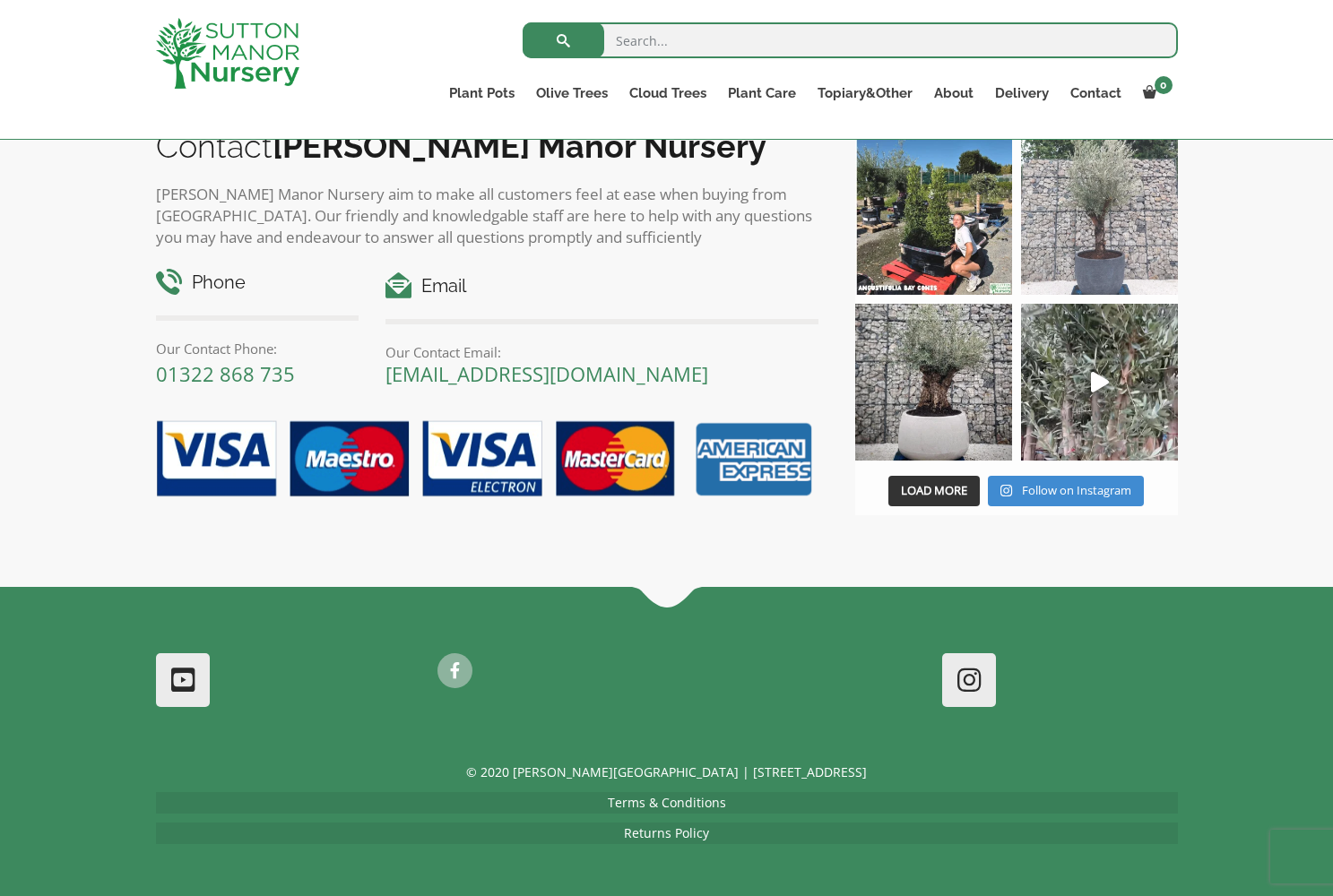
scroll to position [3048, 0]
